Goal: Check status: Check status

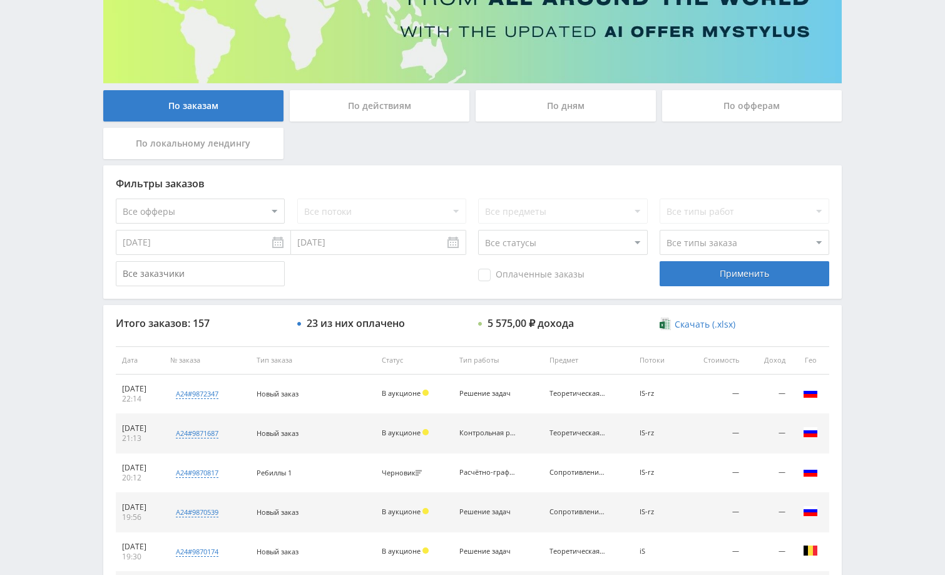
scroll to position [188, 0]
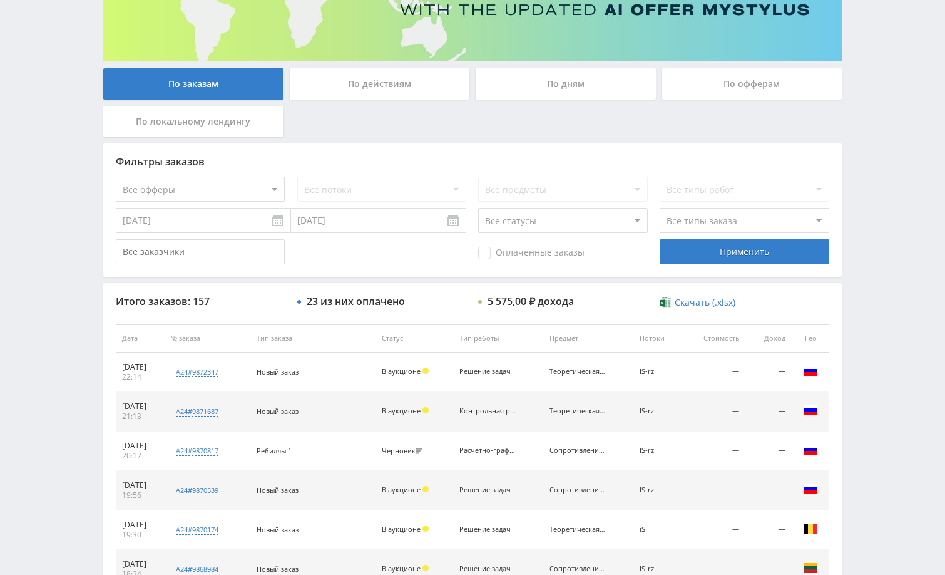
click at [531, 84] on div "По дням" at bounding box center [566, 83] width 180 height 31
click at [0, 0] on input "По дням" at bounding box center [0, 0] width 0 height 0
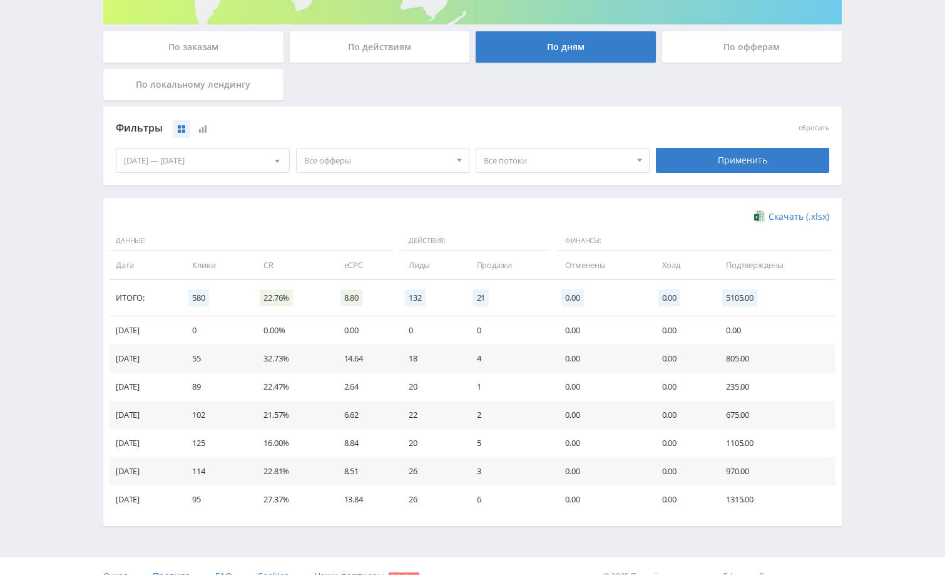
scroll to position [245, 0]
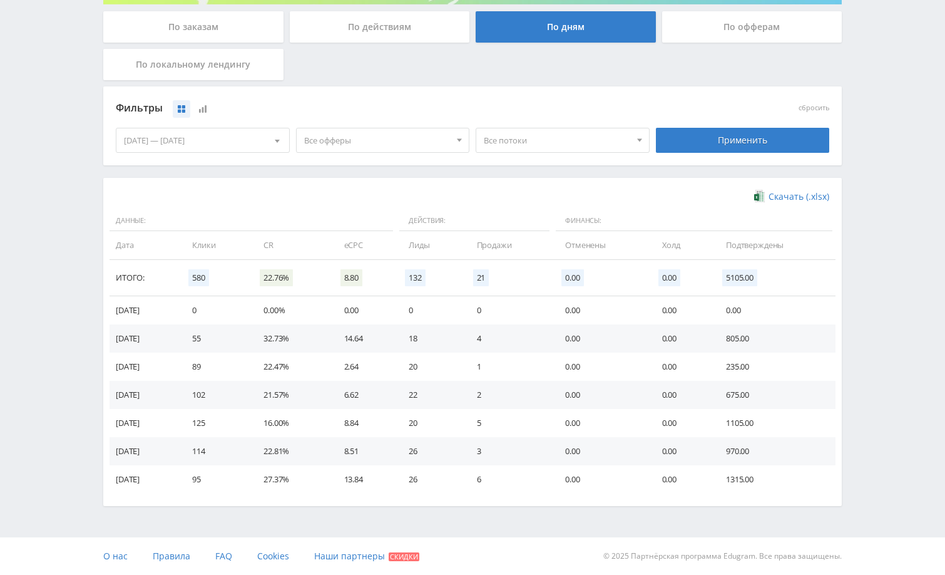
click at [203, 148] on div "06.10.2025 — 12.10.2025" at bounding box center [202, 140] width 173 height 24
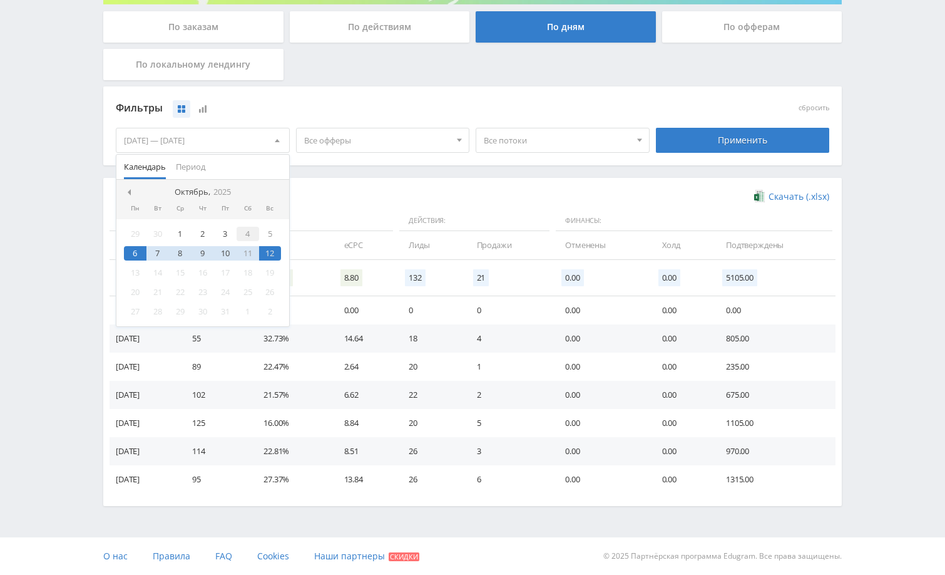
click at [252, 234] on div "4" at bounding box center [248, 234] width 23 height 14
click at [247, 252] on div "11" at bounding box center [248, 253] width 23 height 14
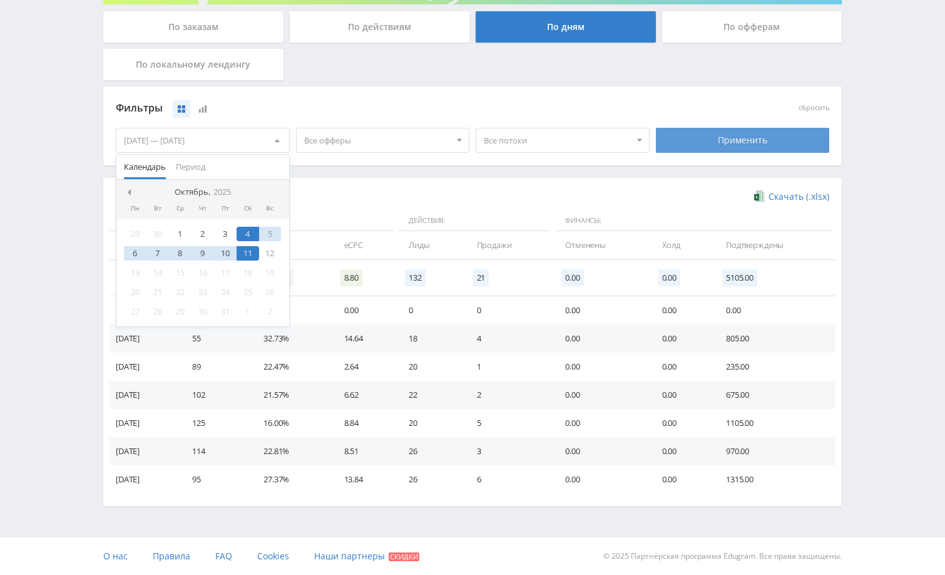
click at [684, 144] on div "Применить" at bounding box center [743, 140] width 174 height 25
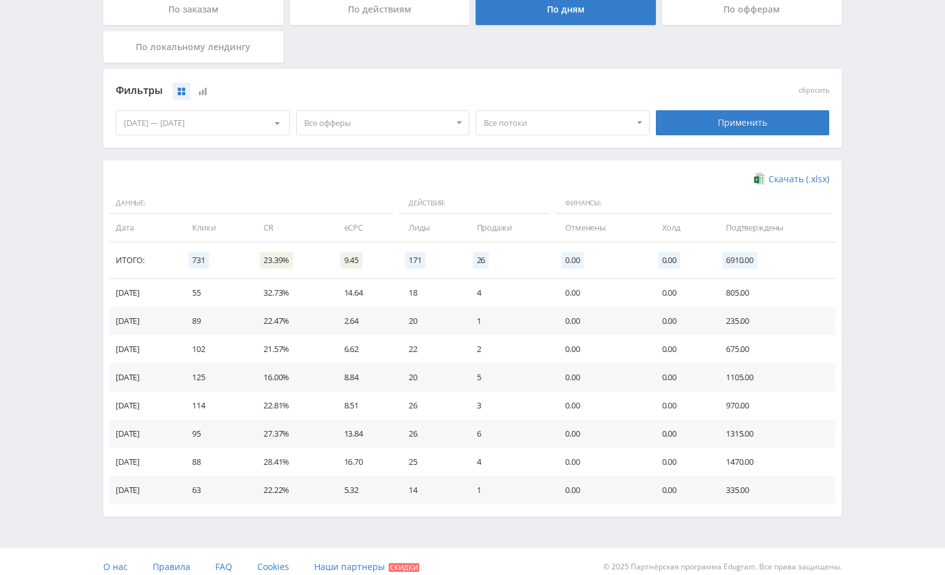
scroll to position [273, 0]
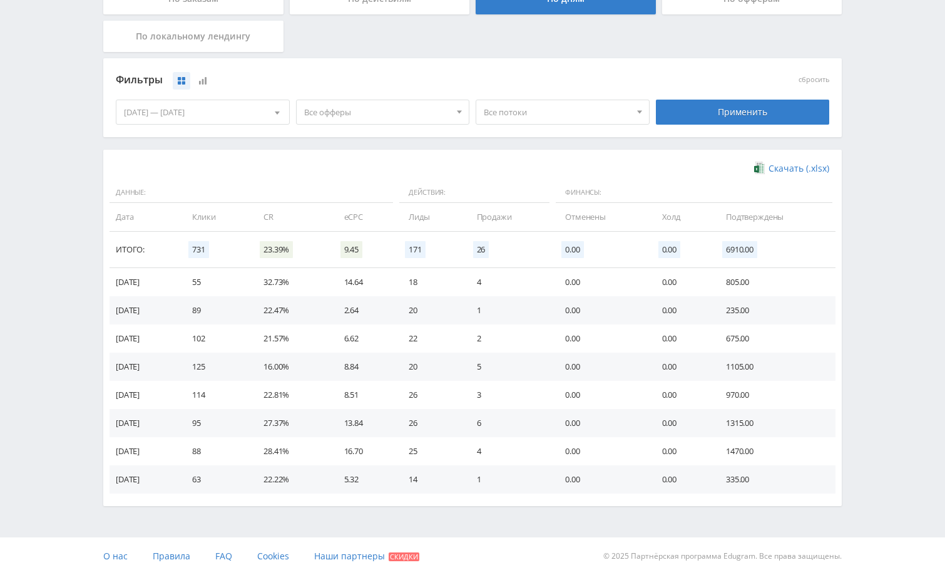
click at [864, 453] on div "Telegram-канал Инструменты База знаний Ваш менеджер: Alex Alex Online @edugram_…" at bounding box center [472, 150] width 945 height 847
click at [885, 417] on div "Telegram-канал Инструменты База знаний Ваш менеджер: Alex Alex Online @edugram_…" at bounding box center [472, 150] width 945 height 847
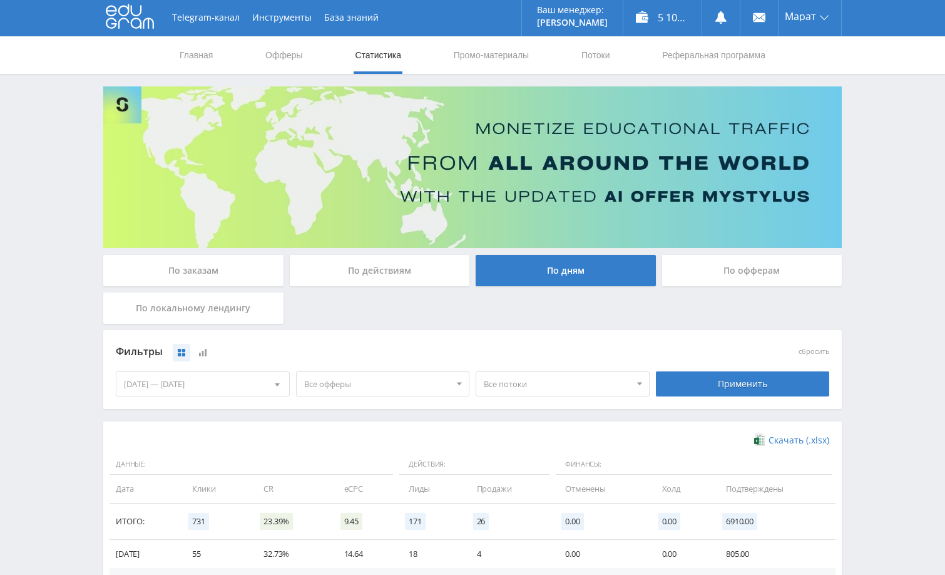
scroll to position [0, 0]
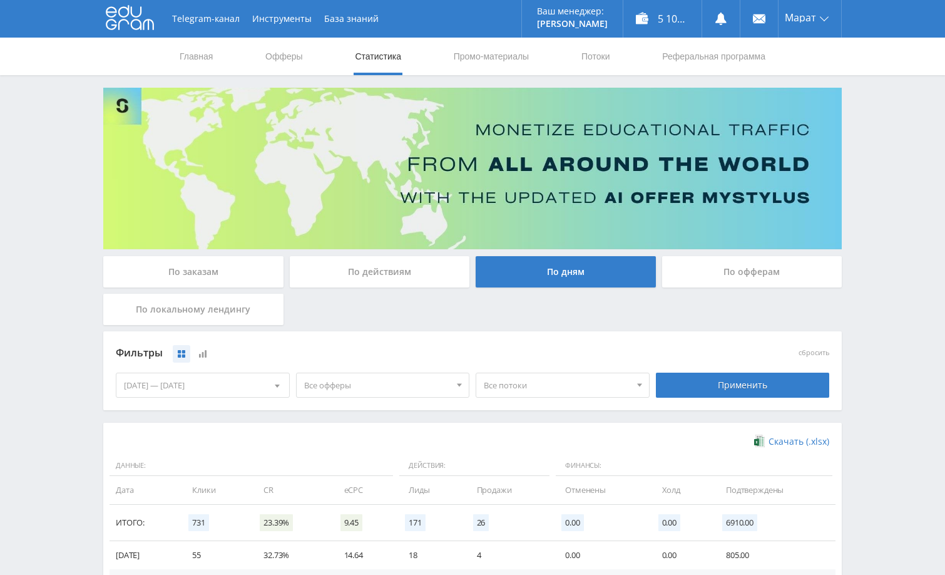
click at [871, 329] on div "Telegram-канал Инструменты База знаний Ваш менеджер: Alex Alex Online @edugram_…" at bounding box center [472, 423] width 945 height 847
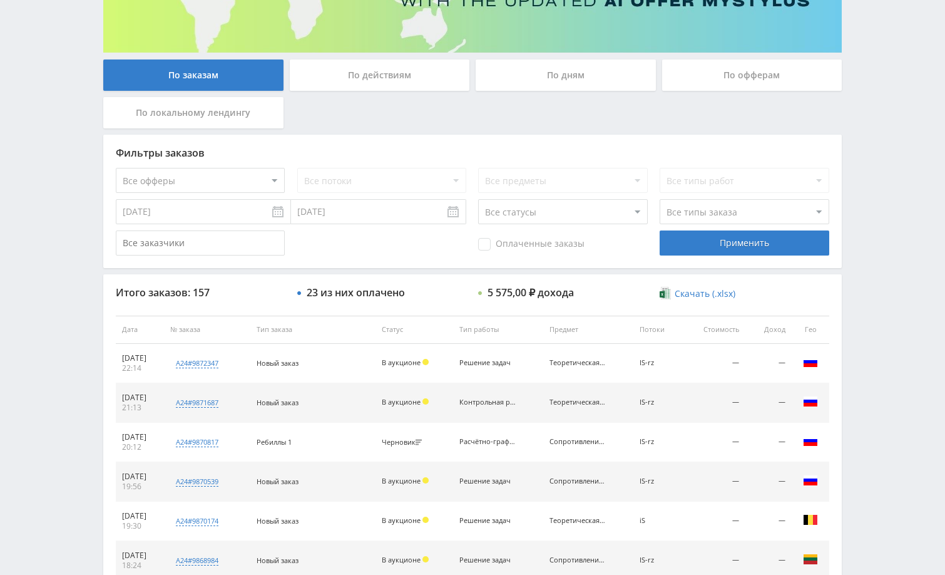
scroll to position [250, 0]
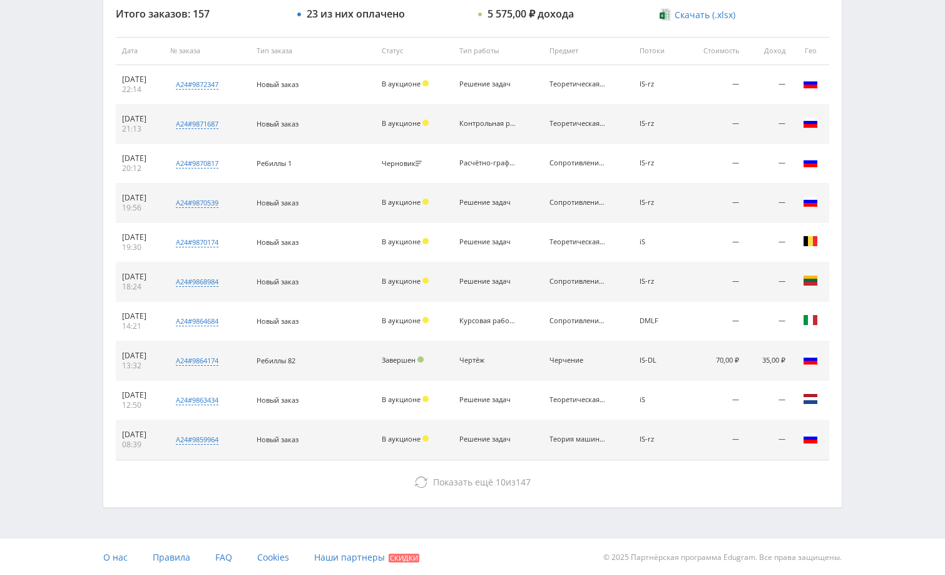
scroll to position [476, 0]
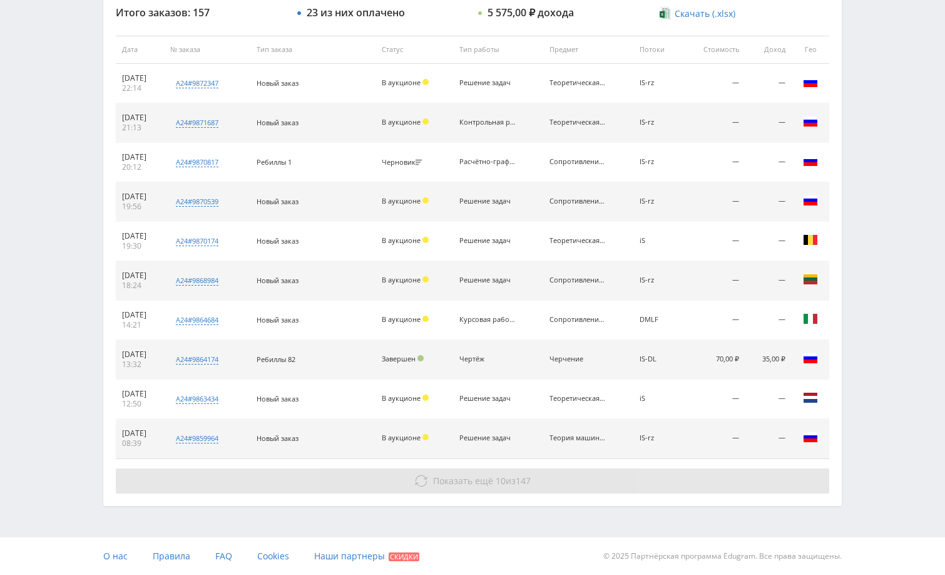
click at [523, 476] on span "147" at bounding box center [523, 480] width 15 height 12
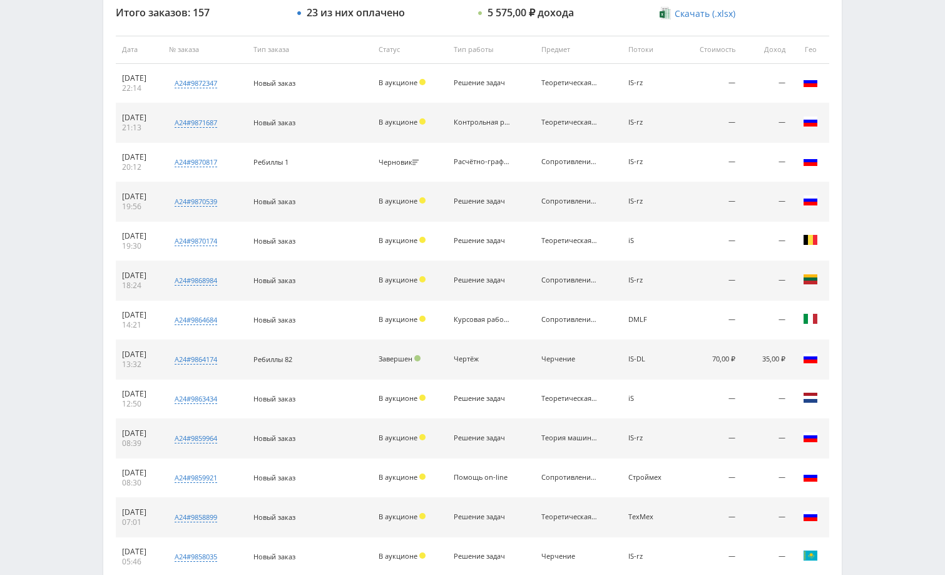
click at [861, 381] on div "Telegram-канал Инструменты База знаний Ваш менеджер: [PERSON_NAME] Online @edug…" at bounding box center [472, 246] width 945 height 1445
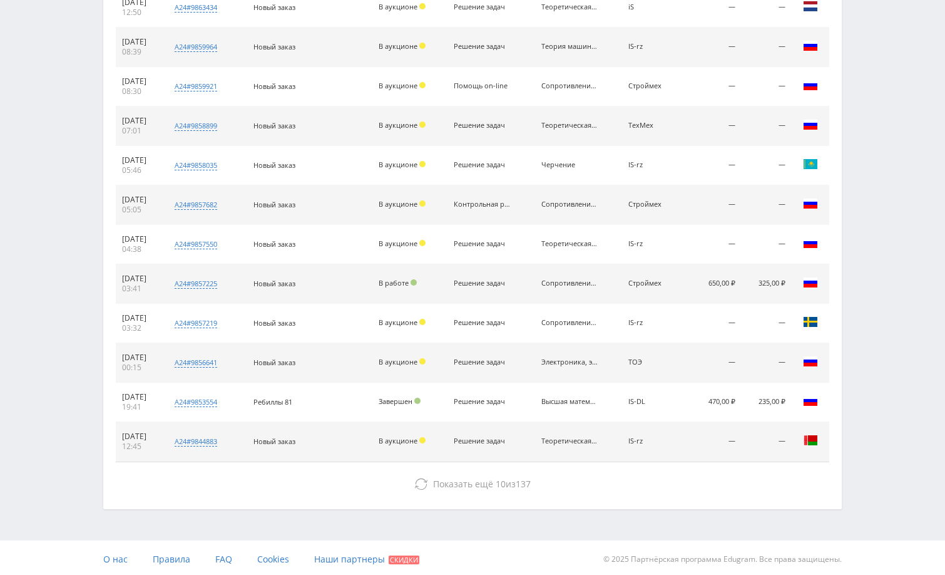
scroll to position [871, 0]
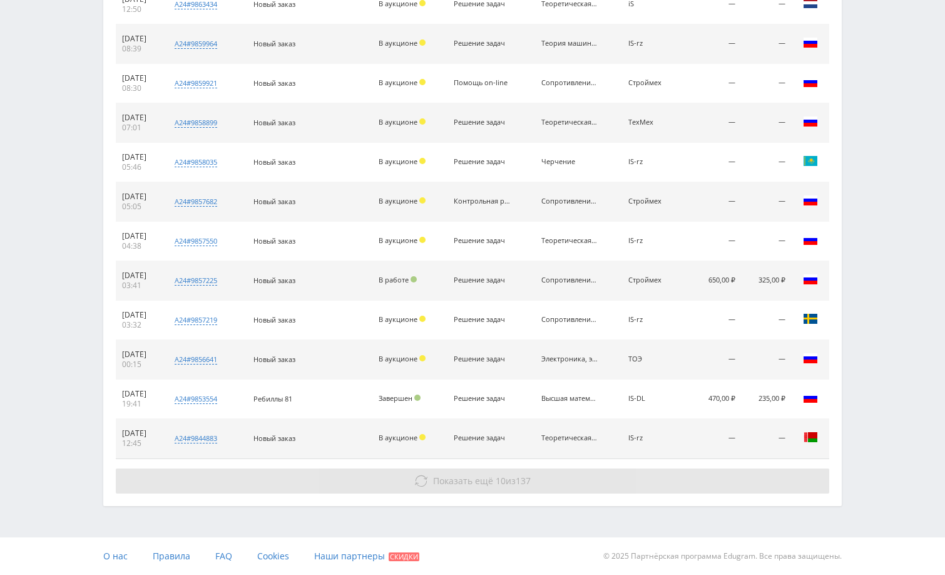
click at [714, 473] on button "Показать ещё 10 из 137" at bounding box center [473, 480] width 714 height 25
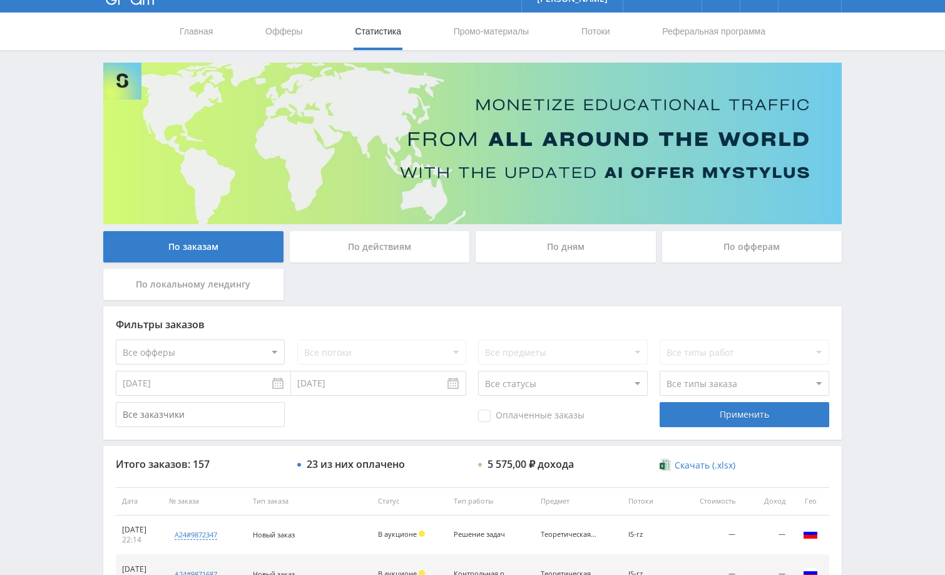
scroll to position [0, 0]
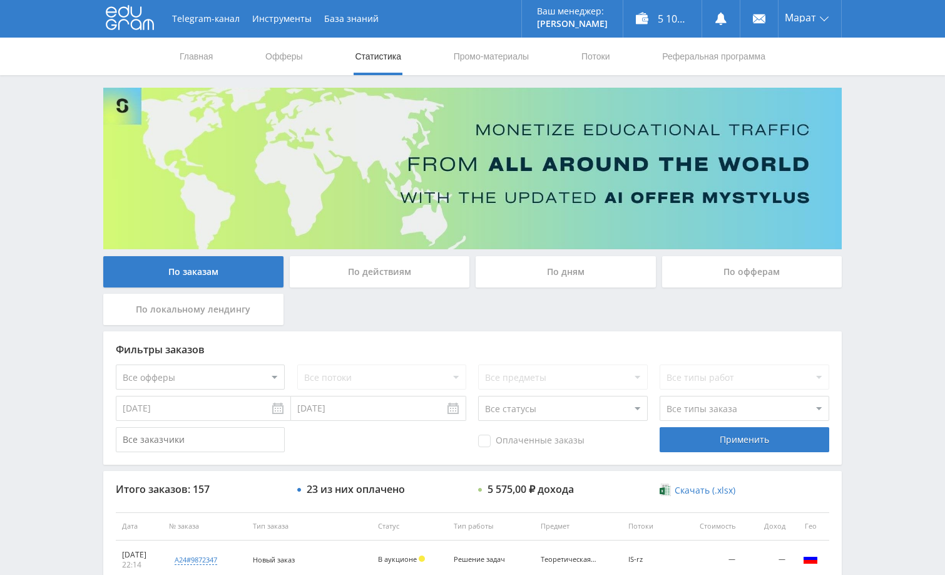
click at [862, 198] on div "Telegram-канал Инструменты База знаний Ваш менеджер: [PERSON_NAME] Online @edug…" at bounding box center [472, 525] width 945 height 1051
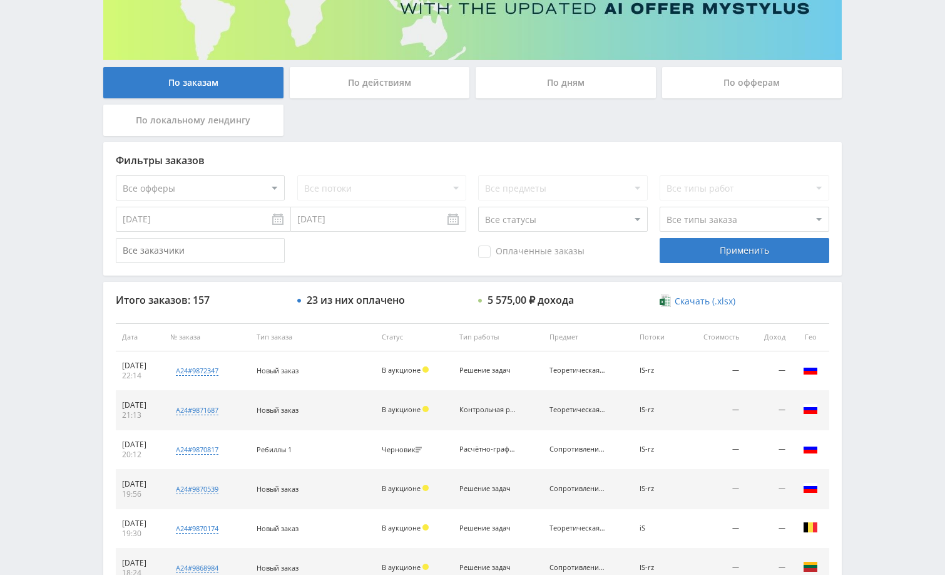
scroll to position [188, 0]
